Goal: Task Accomplishment & Management: Manage account settings

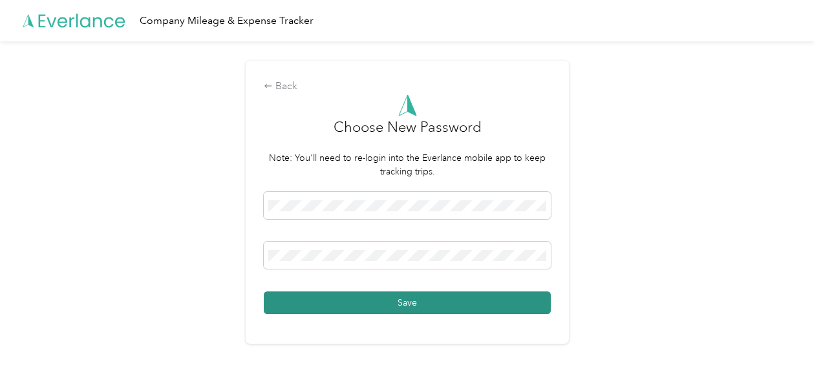
click at [342, 301] on button "Save" at bounding box center [407, 303] width 287 height 23
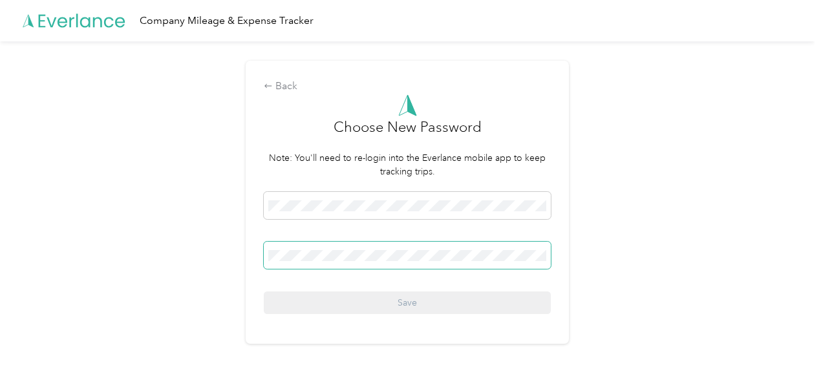
click at [354, 262] on span at bounding box center [407, 255] width 287 height 27
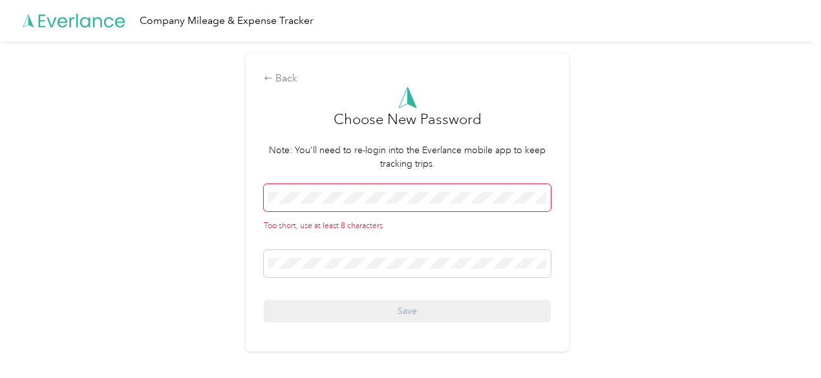
click at [202, 18] on div "Company Mileage & Expense Tracker" at bounding box center [227, 21] width 174 height 16
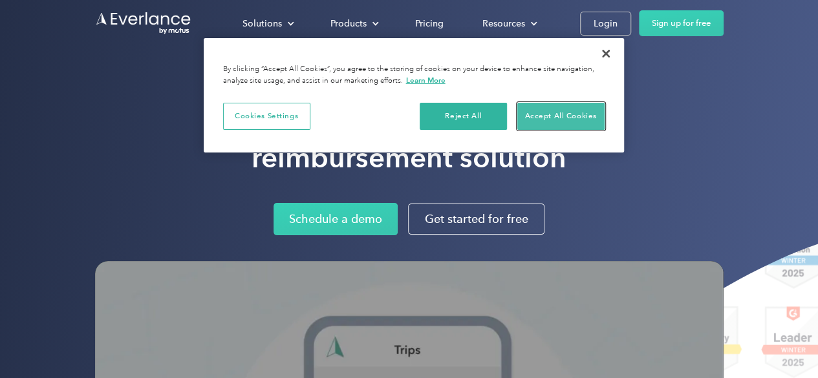
click at [549, 111] on button "Accept All Cookies" at bounding box center [560, 116] width 87 height 27
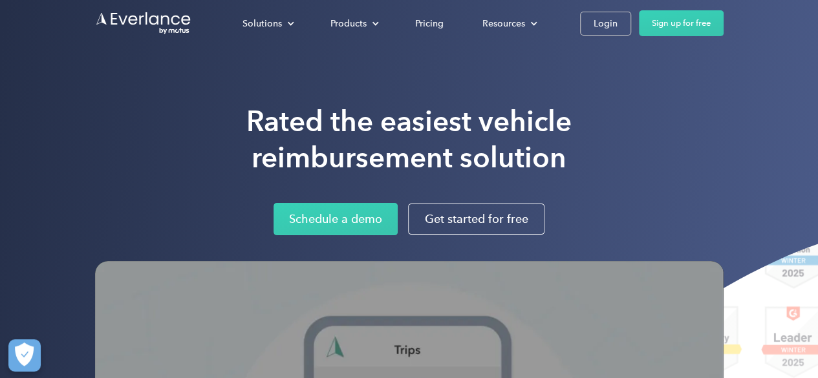
click at [549, 111] on h1 "Rated the easiest vehicle reimbursement solution" at bounding box center [408, 139] width 325 height 72
click at [429, 29] on div "Pricing" at bounding box center [429, 24] width 28 height 16
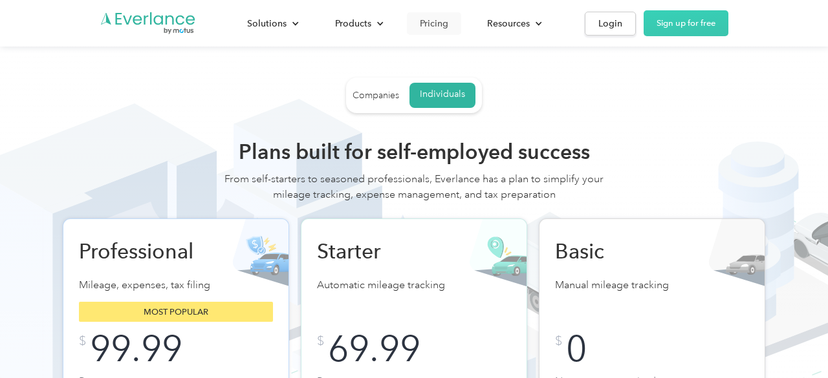
drag, startPoint x: 0, startPoint y: 0, endPoint x: 429, endPoint y: 29, distance: 430.4
click at [429, 29] on div "Pricing" at bounding box center [434, 24] width 28 height 16
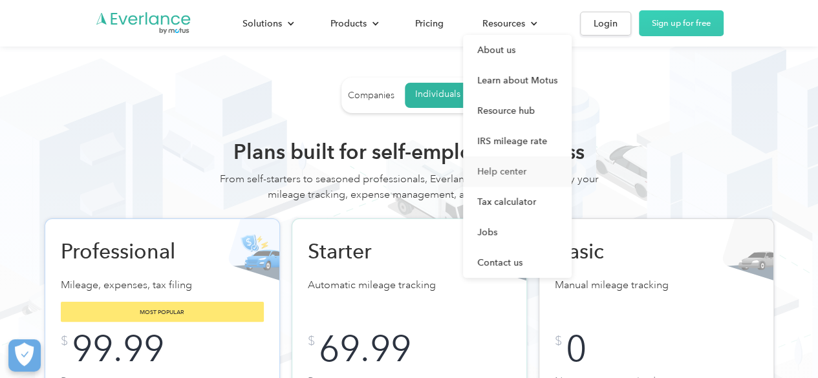
click at [494, 173] on link "Help center" at bounding box center [517, 172] width 109 height 30
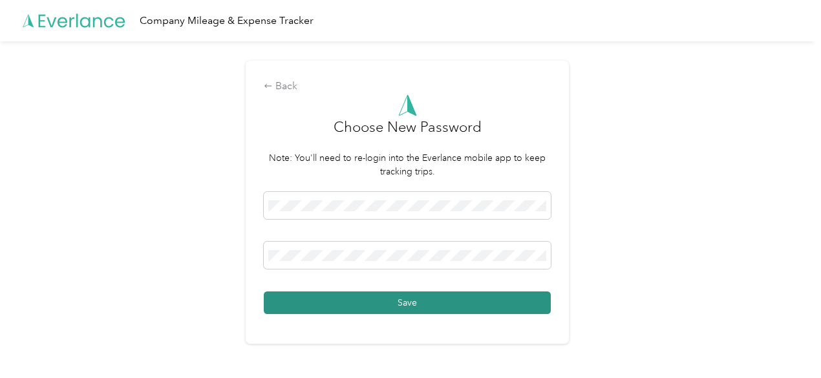
click at [279, 298] on button "Save" at bounding box center [407, 303] width 287 height 23
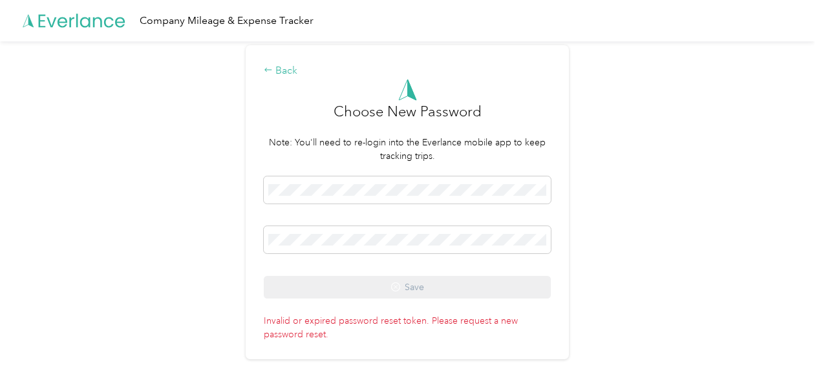
click at [272, 71] on icon at bounding box center [268, 69] width 9 height 9
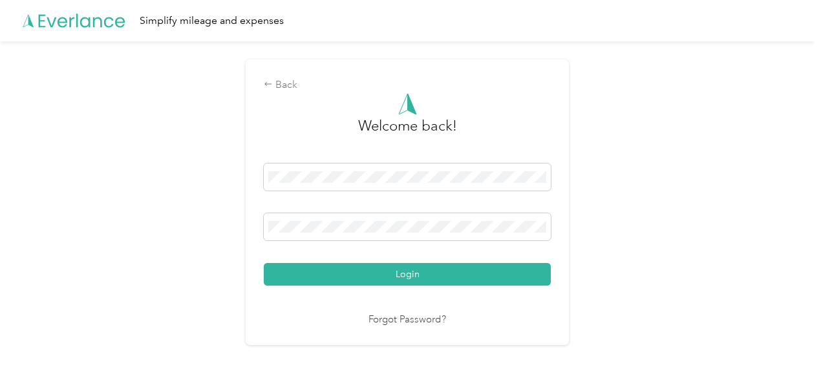
click at [392, 324] on link "Forgot Password?" at bounding box center [408, 320] width 78 height 15
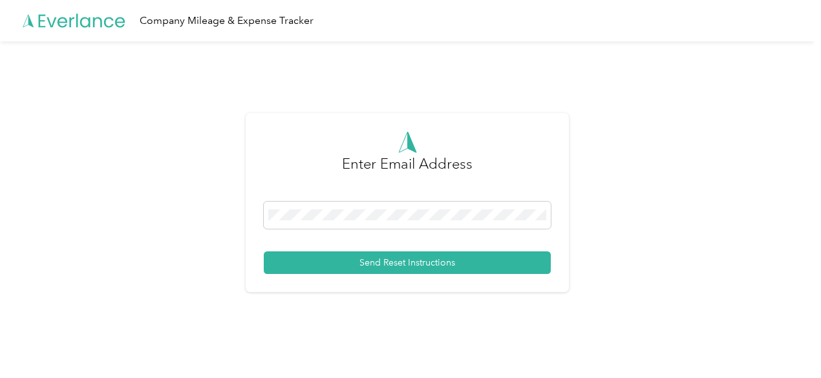
click at [392, 324] on div "Enter Email Address Send Reset Instructions" at bounding box center [407, 207] width 815 height 333
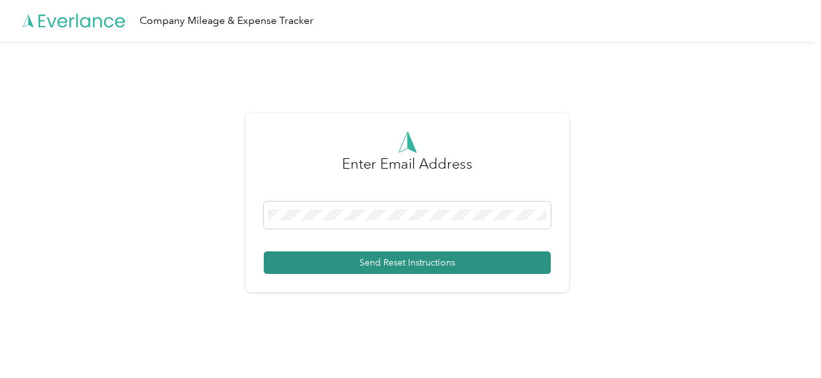
click at [351, 266] on button "Send Reset Instructions" at bounding box center [407, 263] width 287 height 23
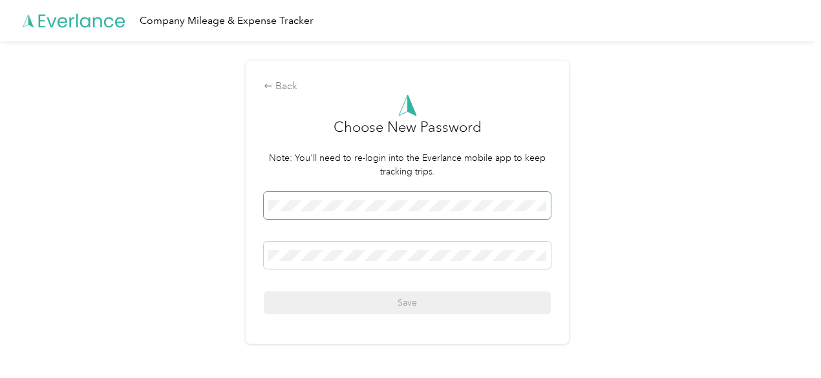
click at [271, 200] on span at bounding box center [407, 205] width 287 height 27
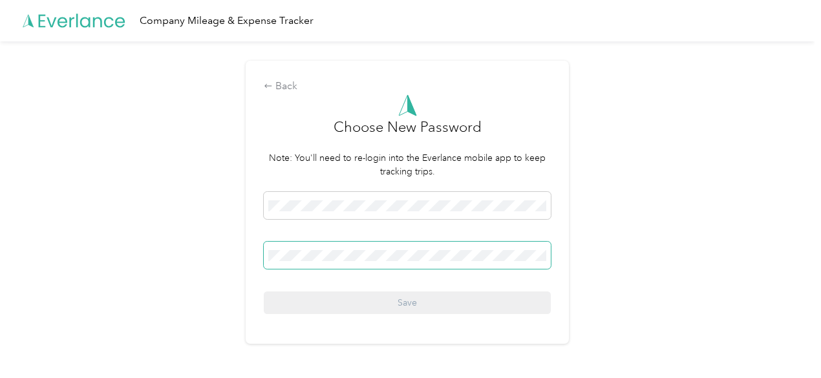
click at [270, 251] on span at bounding box center [407, 255] width 287 height 27
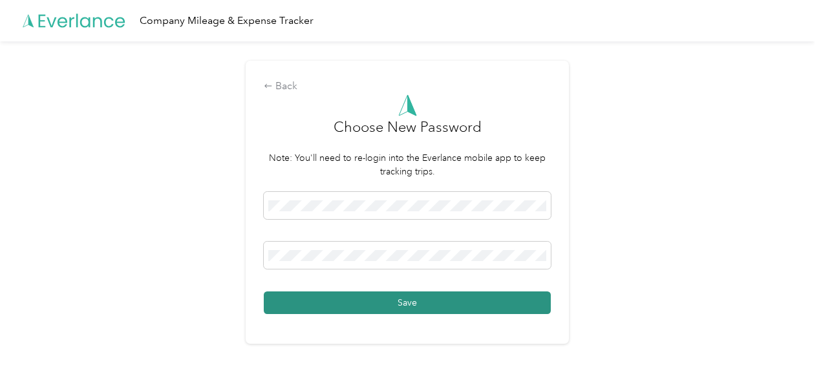
click at [290, 305] on button "Save" at bounding box center [407, 303] width 287 height 23
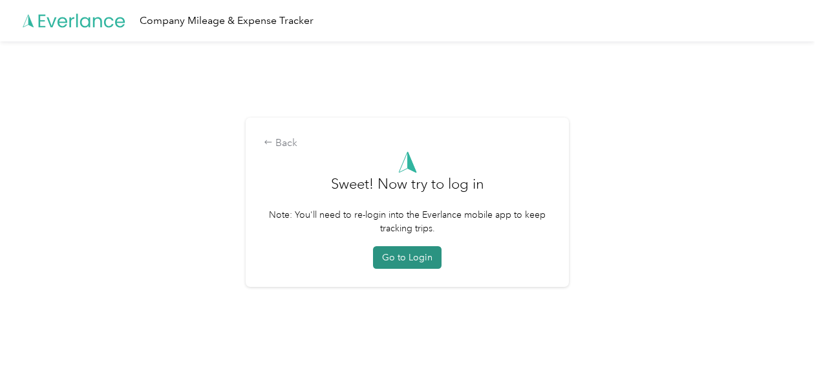
click at [409, 257] on button "Go to Login" at bounding box center [407, 257] width 69 height 23
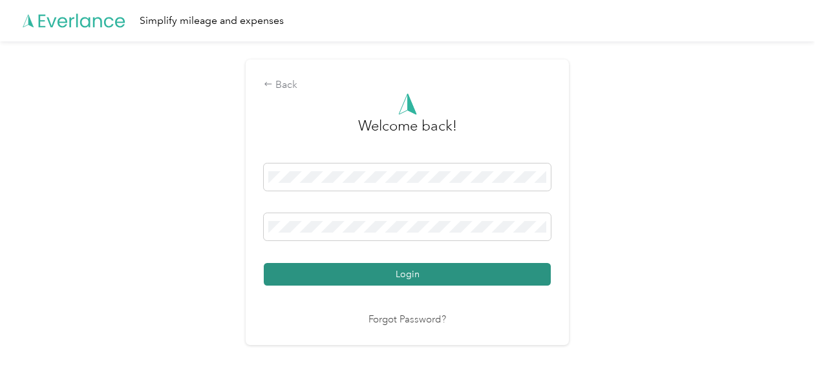
click at [378, 272] on button "Login" at bounding box center [407, 274] width 287 height 23
